Goal: Information Seeking & Learning: Find specific fact

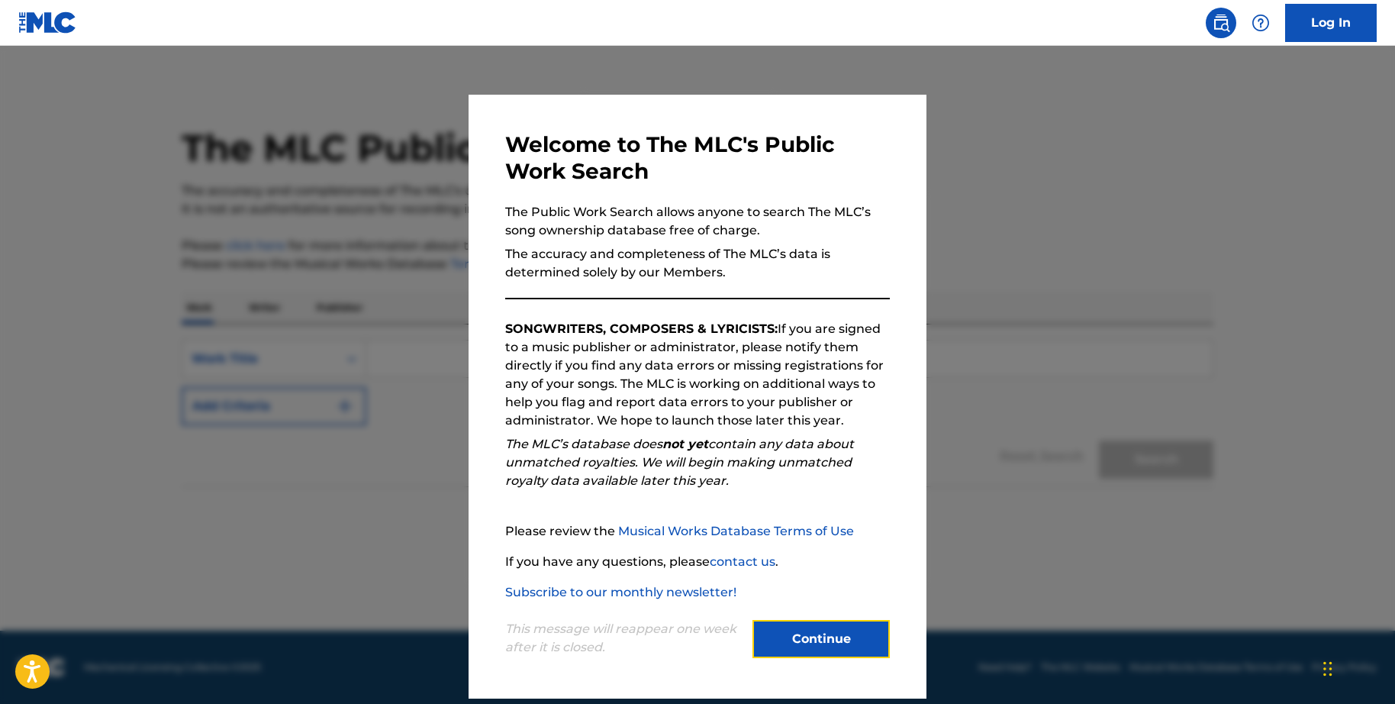
click at [848, 635] on button "Continue" at bounding box center [821, 639] width 137 height 38
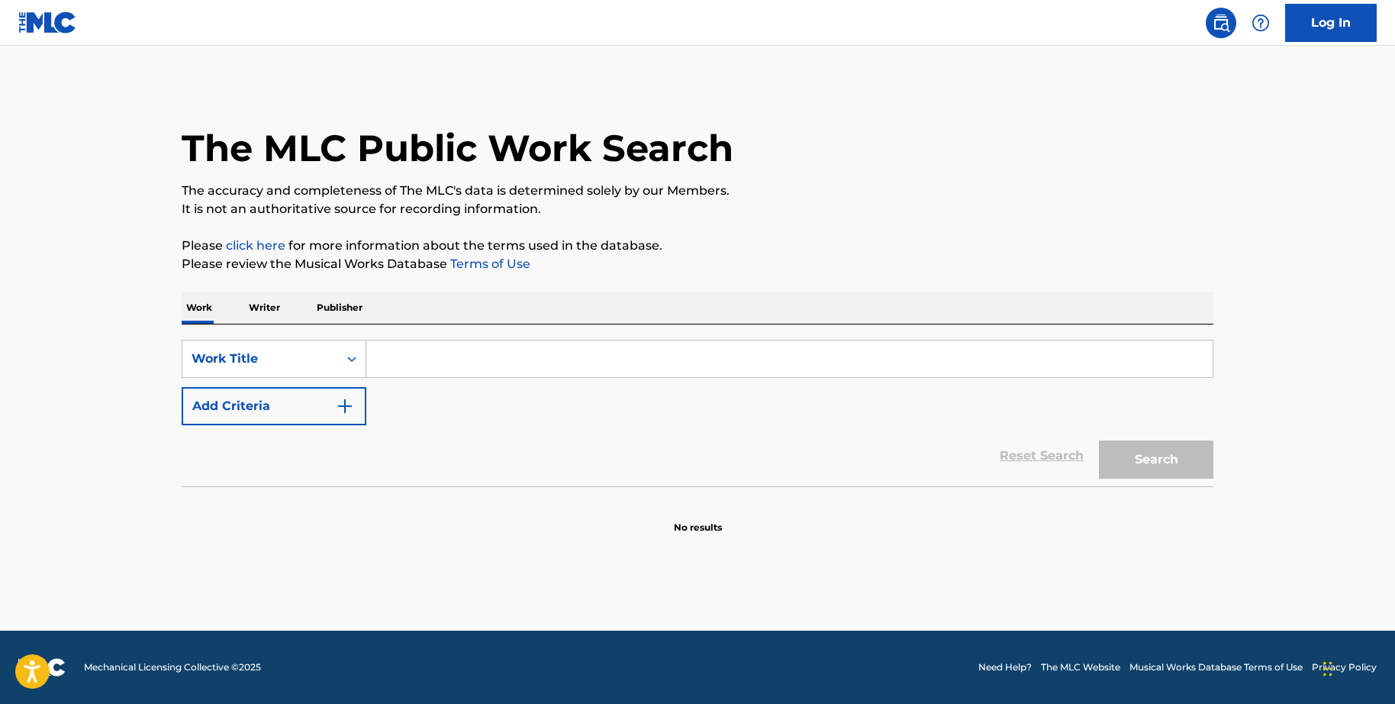
click at [493, 356] on input "Search Form" at bounding box center [789, 358] width 846 height 37
type input "still the same"
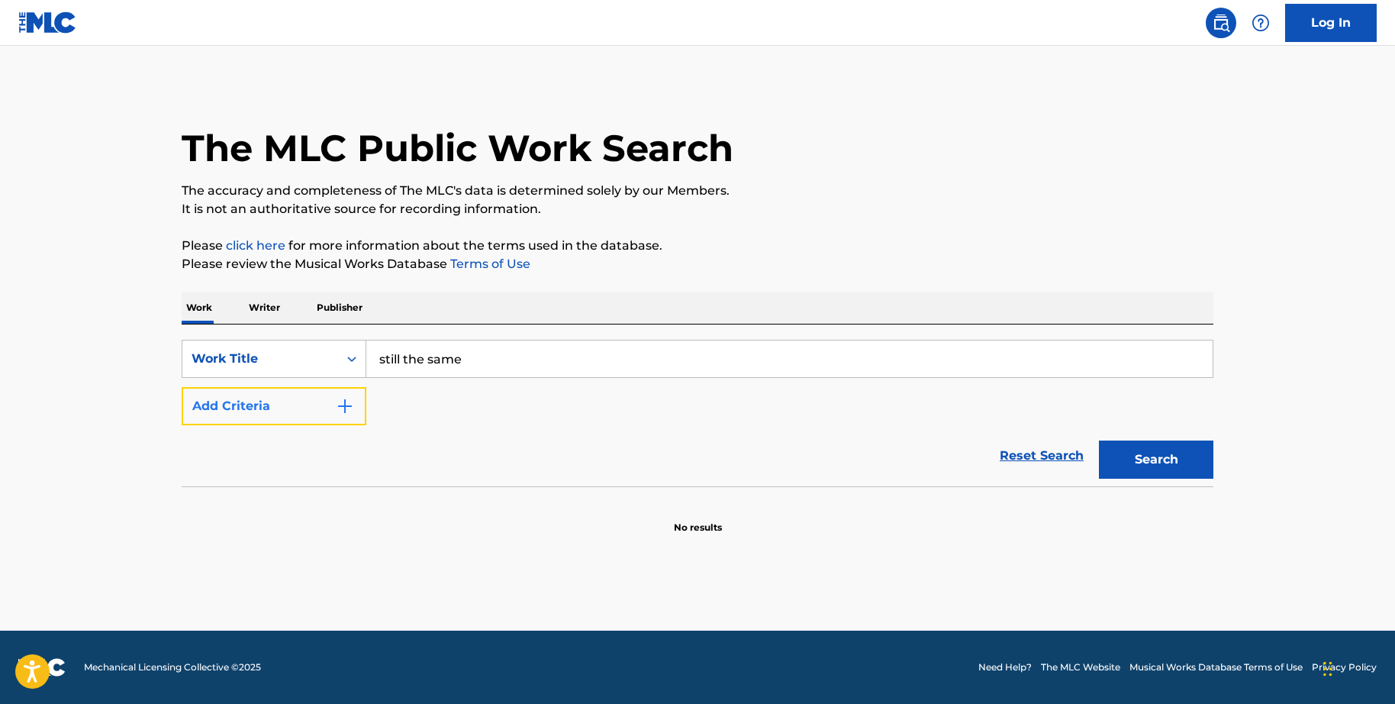
click at [279, 404] on button "Add Criteria" at bounding box center [274, 406] width 185 height 38
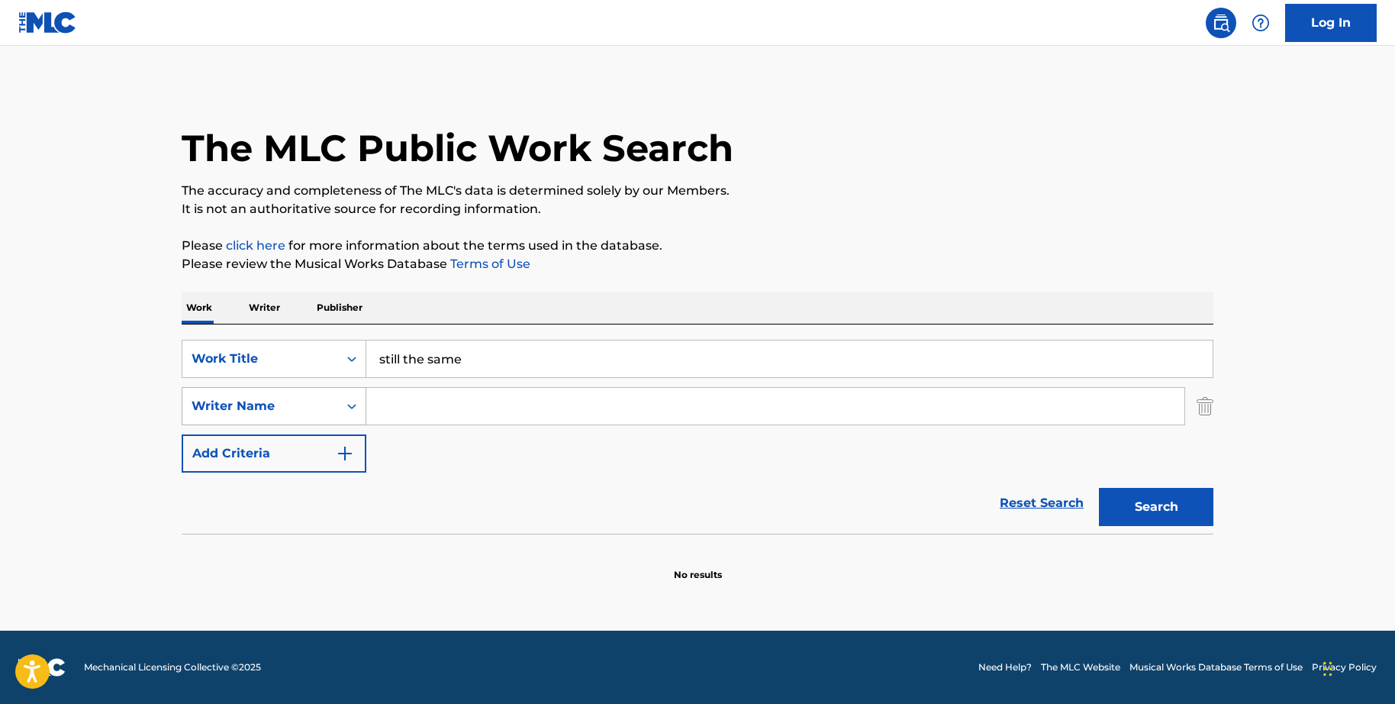
click at [288, 401] on div "Writer Name" at bounding box center [260, 406] width 137 height 18
click at [466, 403] on input "Search Form" at bounding box center [775, 406] width 818 height 37
paste input "[PERSON_NAME]"
type input "[PERSON_NAME]"
click at [1180, 504] on button "Search" at bounding box center [1156, 507] width 114 height 38
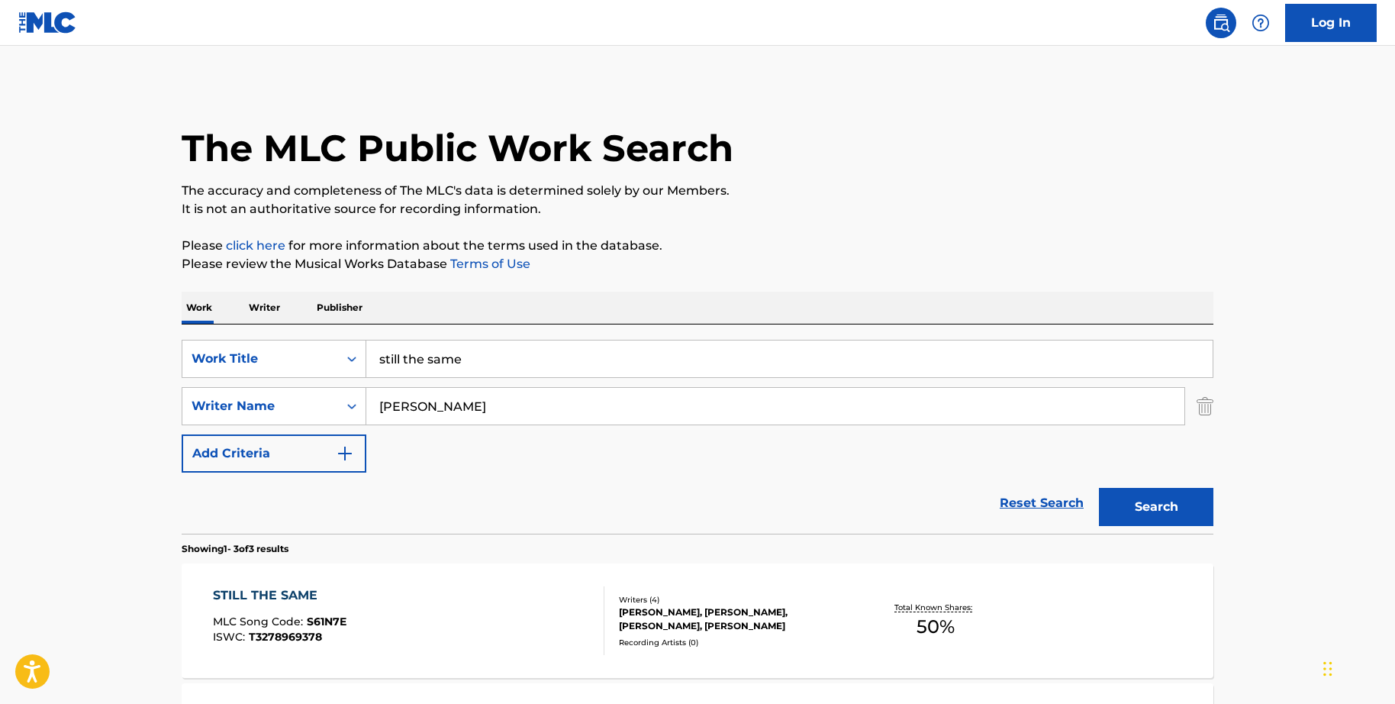
click at [612, 612] on div "Writers ( 4 ) [PERSON_NAME], [PERSON_NAME], [PERSON_NAME], [PERSON_NAME] Record…" at bounding box center [726, 621] width 245 height 54
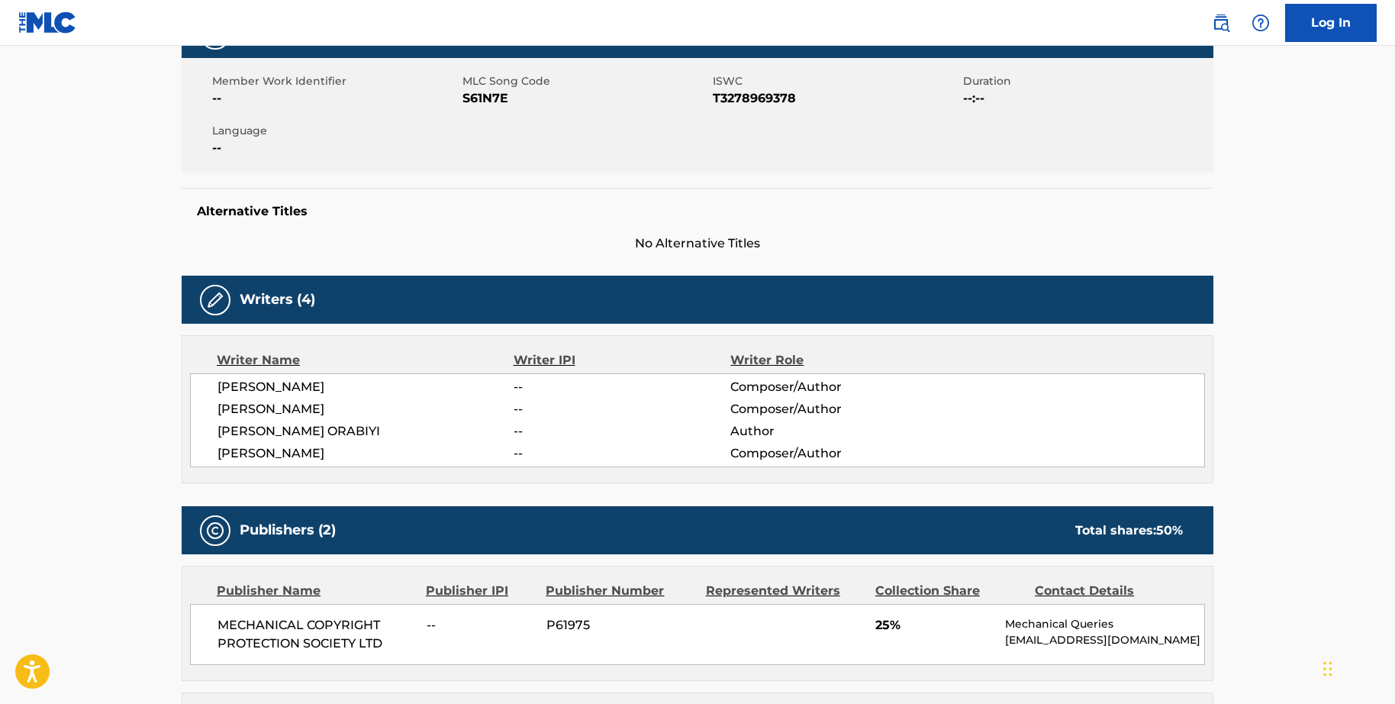
scroll to position [264, 0]
